Goal: Information Seeking & Learning: Learn about a topic

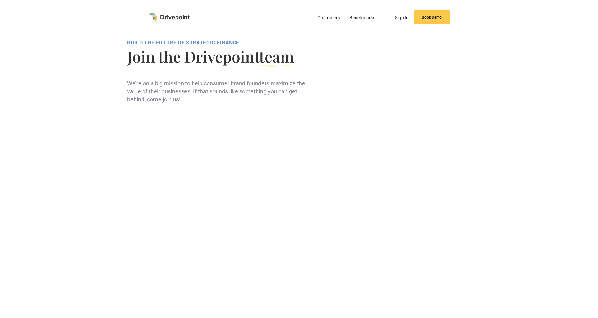
click at [177, 17] on img "home" at bounding box center [169, 17] width 41 height 9
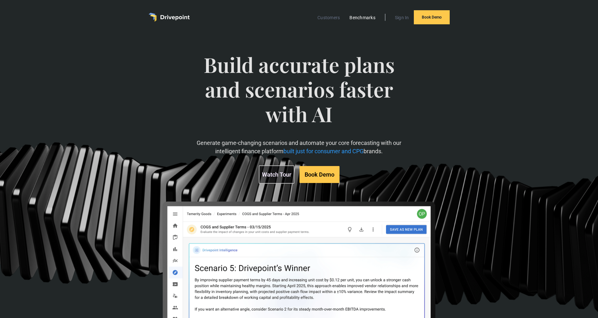
click at [368, 18] on link "Benchmarks" at bounding box center [362, 17] width 32 height 8
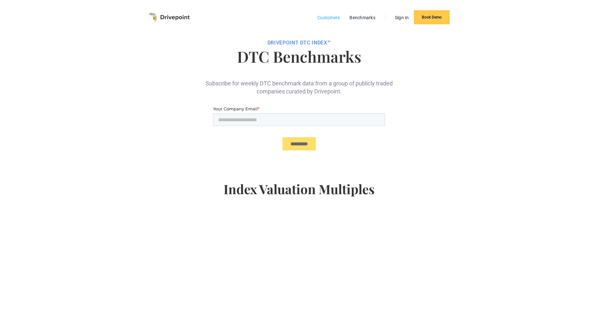
click at [338, 18] on link "Customers" at bounding box center [328, 17] width 29 height 8
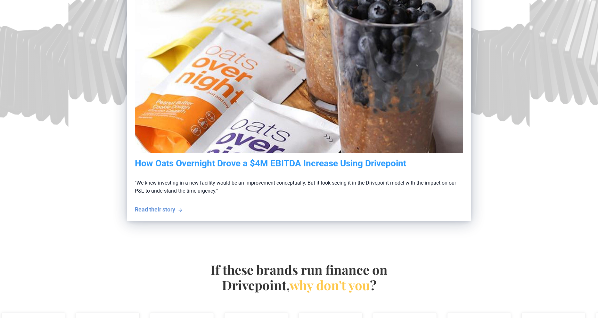
scroll to position [146, 0]
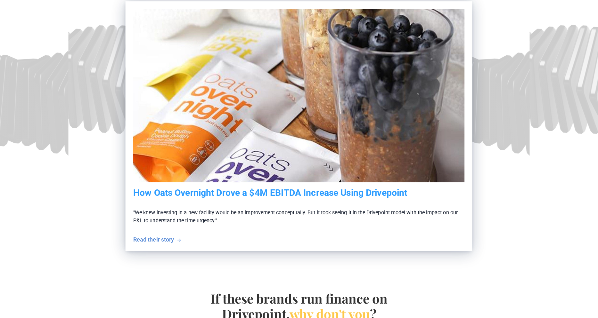
click at [275, 189] on h5 "How Oats Overnight Drove a $4M EBITDA Increase Using Drivepoint" at bounding box center [298, 193] width 331 height 11
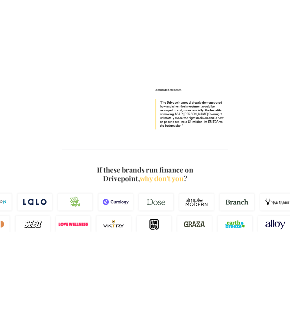
scroll to position [952, 0]
